Goal: Task Accomplishment & Management: Use online tool/utility

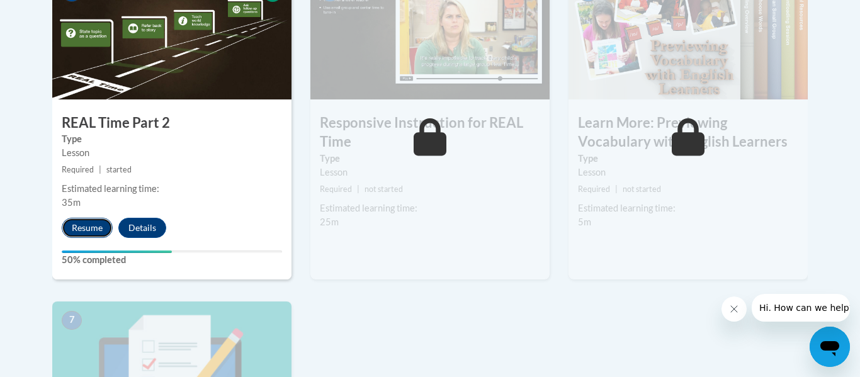
click at [89, 225] on button "Resume" at bounding box center [87, 228] width 51 height 20
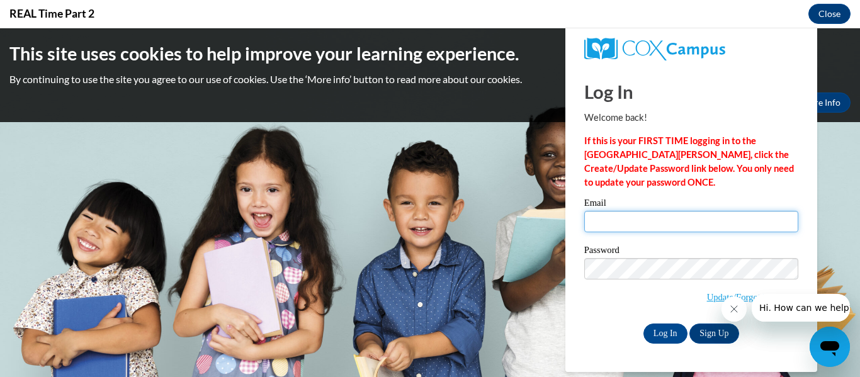
type input "zoe.fullen07@gmail.com"
click at [473, 285] on body "This site uses cookies to help improve your learning experience. By continuing …" at bounding box center [430, 202] width 860 height 349
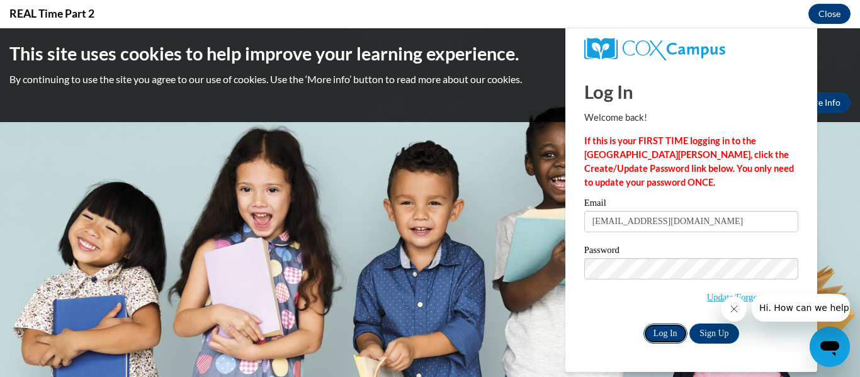
click at [649, 332] on input "Log In" at bounding box center [665, 334] width 44 height 20
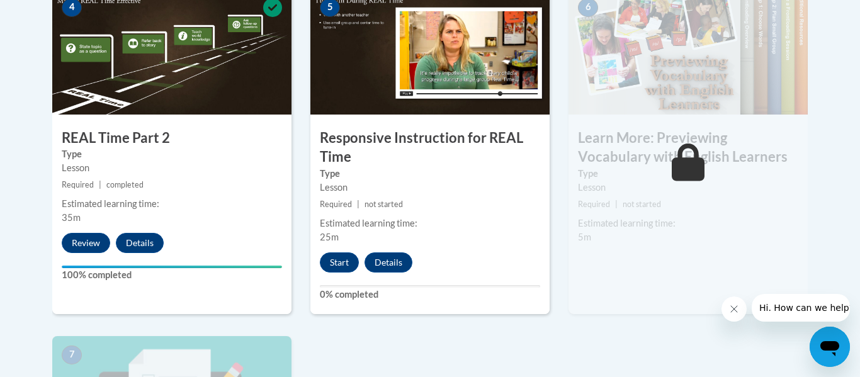
scroll to position [796, 0]
